Goal: Task Accomplishment & Management: Manage account settings

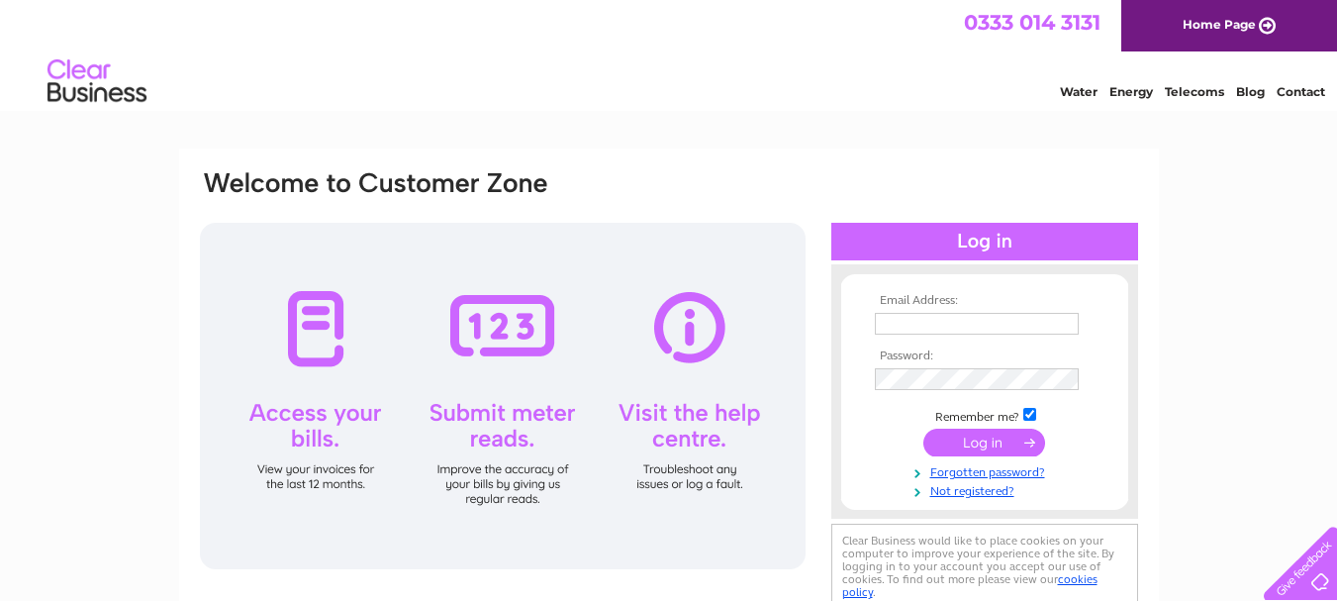
type input "[EMAIL_ADDRESS][DOMAIN_NAME]"
click at [990, 446] on input "submit" at bounding box center [984, 442] width 122 height 28
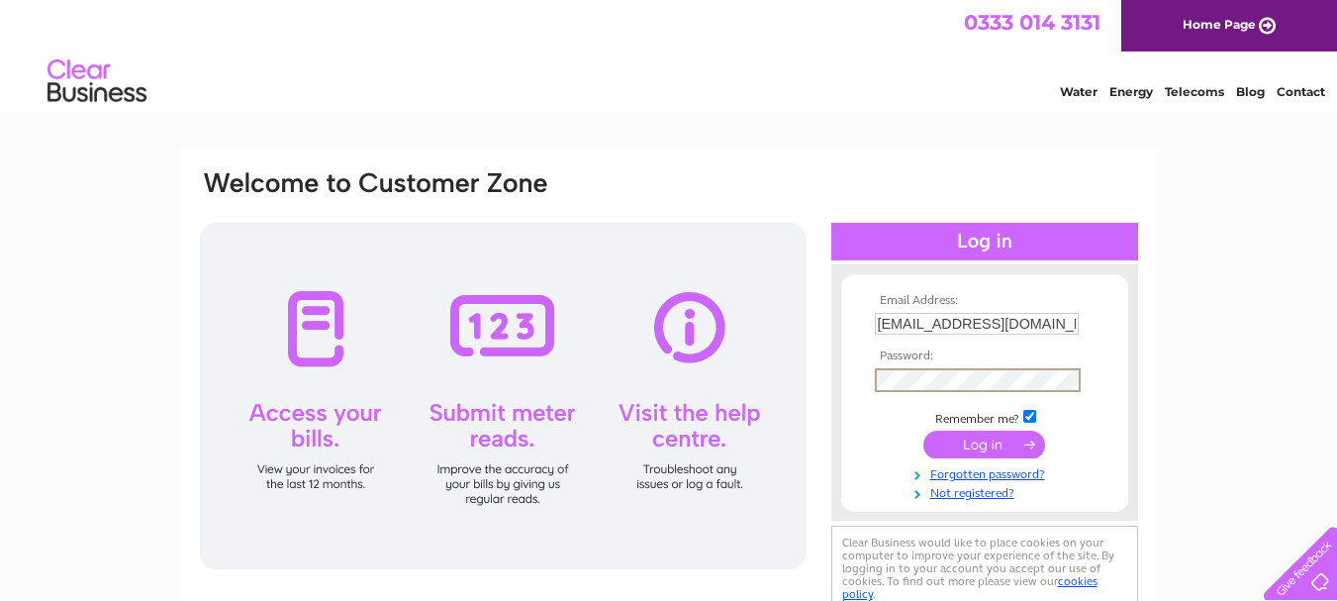
click at [837, 446] on div "Email Address: [EMAIL_ADDRESS][DOMAIN_NAME] Password:" at bounding box center [984, 392] width 307 height 217
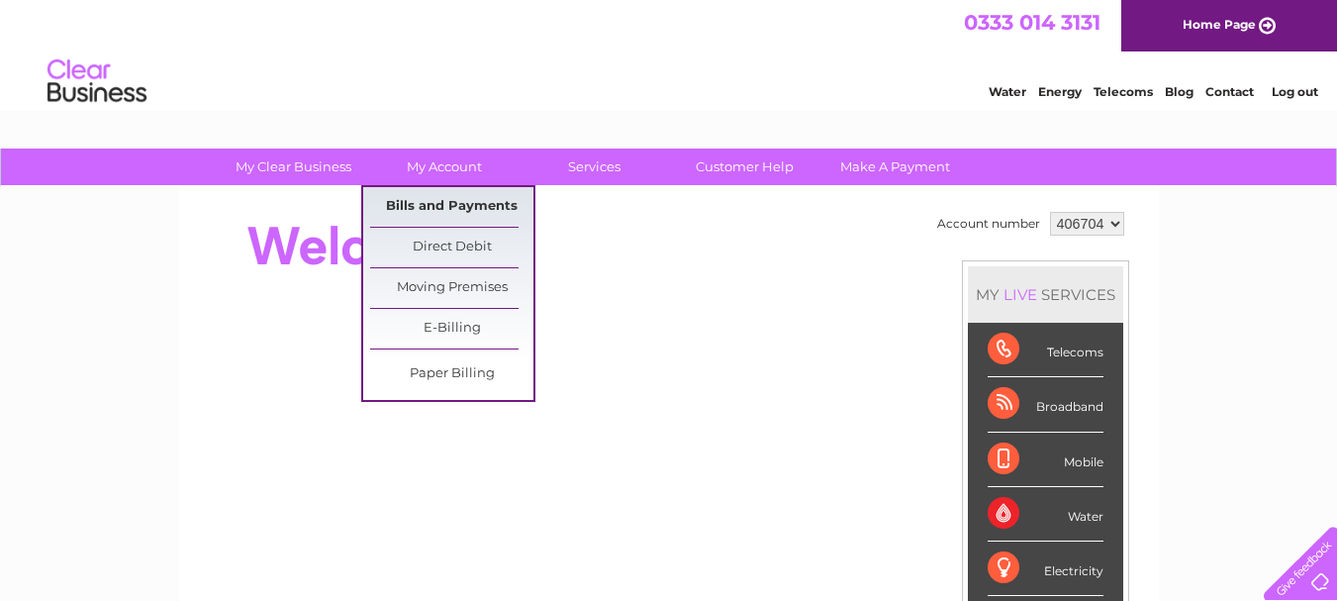
click at [461, 202] on link "Bills and Payments" at bounding box center [451, 207] width 163 height 40
click at [504, 209] on link "Bills and Payments" at bounding box center [451, 207] width 163 height 40
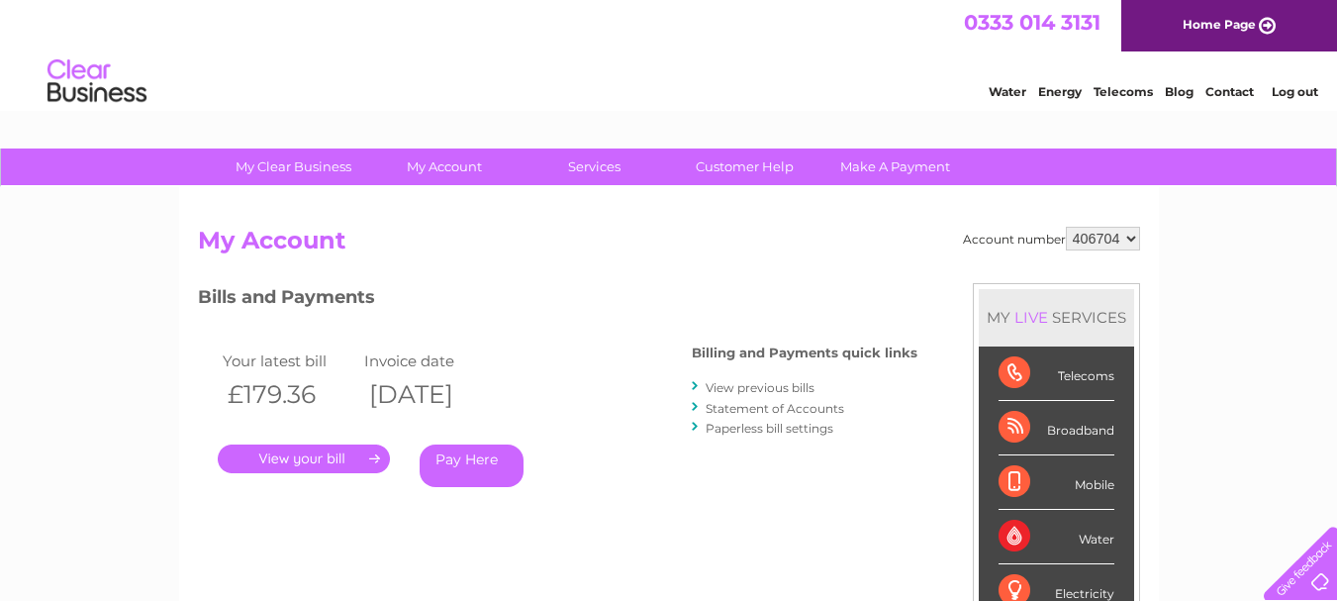
click at [331, 454] on link "." at bounding box center [304, 458] width 172 height 29
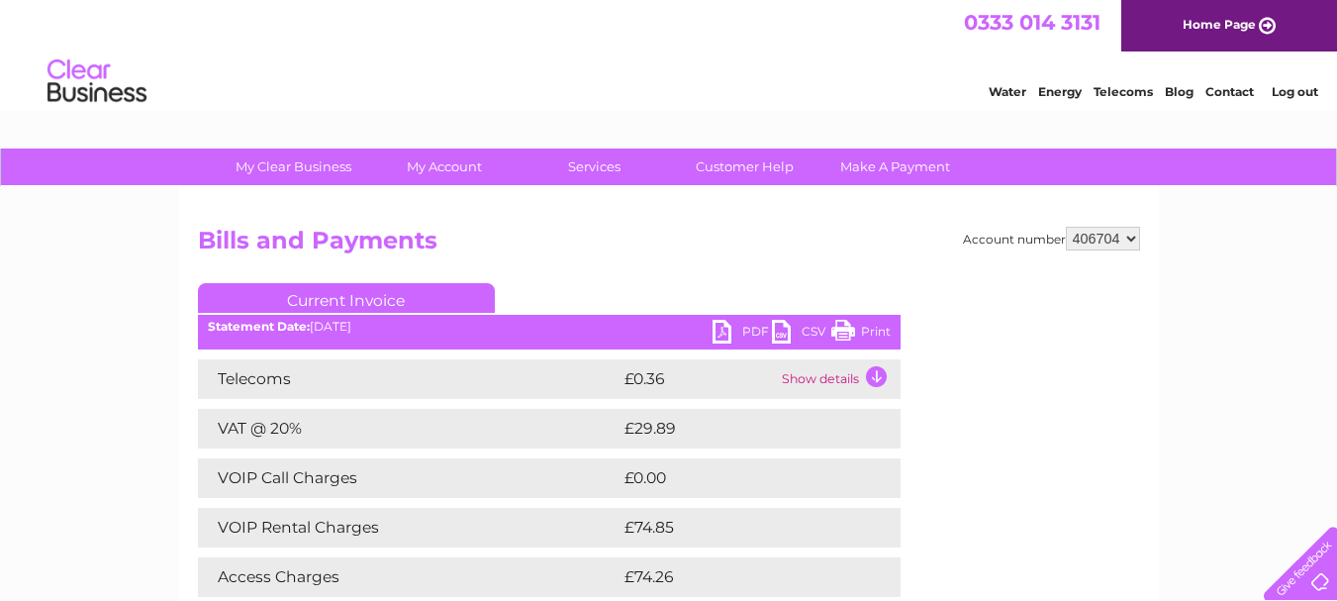
click at [754, 323] on link "PDF" at bounding box center [742, 334] width 59 height 29
